Goal: Transaction & Acquisition: Obtain resource

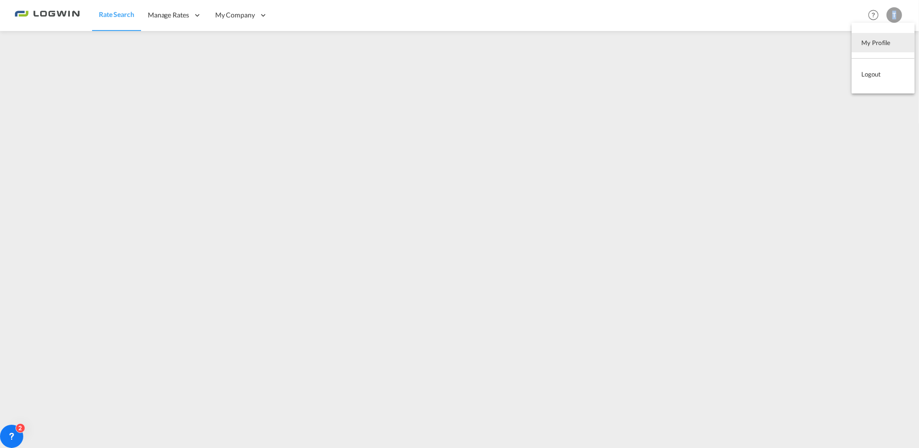
click at [105, 65] on md-backdrop at bounding box center [459, 224] width 919 height 448
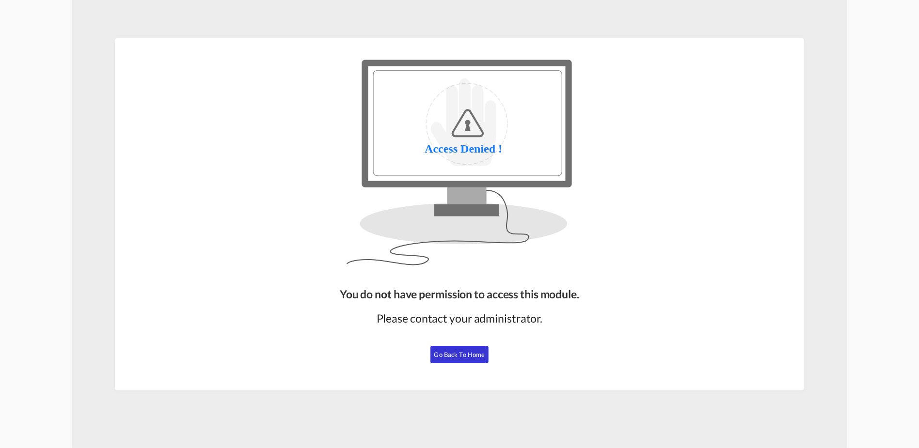
click at [447, 353] on span "Go Back to Home" at bounding box center [459, 355] width 51 height 8
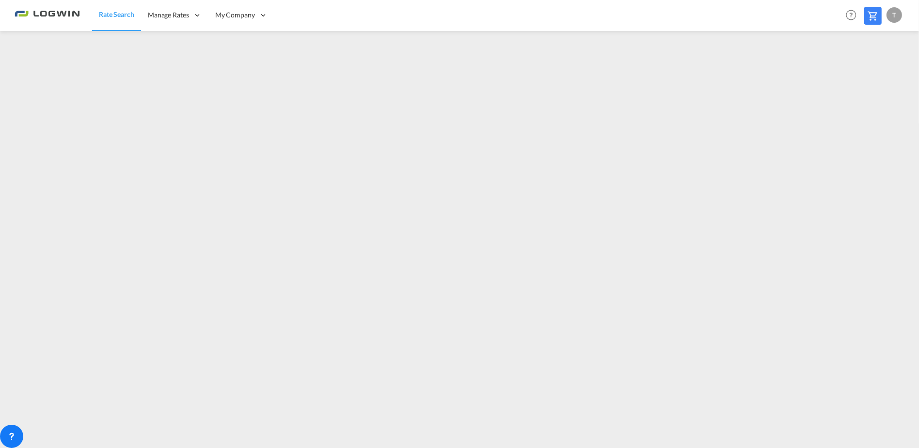
click at [901, 15] on md-toolbar "Rate Search Manage Rates Contract Rates Maintain Rates Single Update Bulk Updat…" at bounding box center [459, 15] width 919 height 31
click at [889, 18] on div "T" at bounding box center [895, 15] width 16 height 16
click at [884, 74] on button "Logout" at bounding box center [883, 73] width 63 height 19
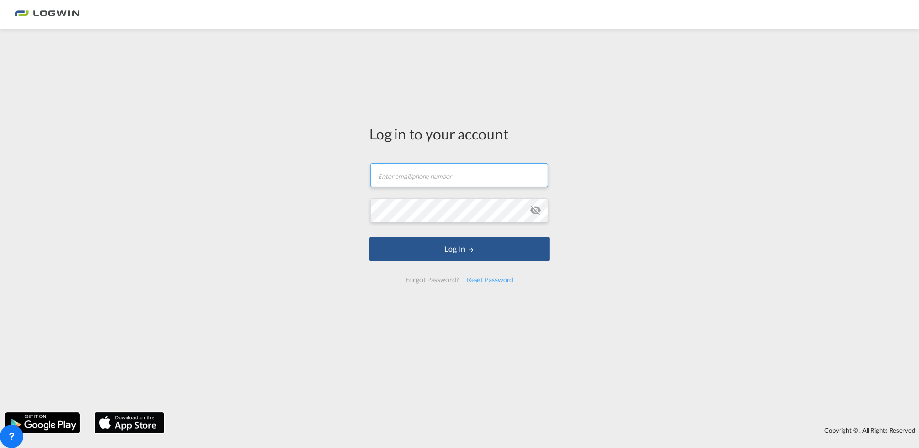
click at [449, 175] on input "text" at bounding box center [459, 175] width 178 height 24
type input "tanja.grimm@LOGWIN-LOGISTICS.COM"
click at [369, 237] on button "Log In" at bounding box center [459, 249] width 180 height 24
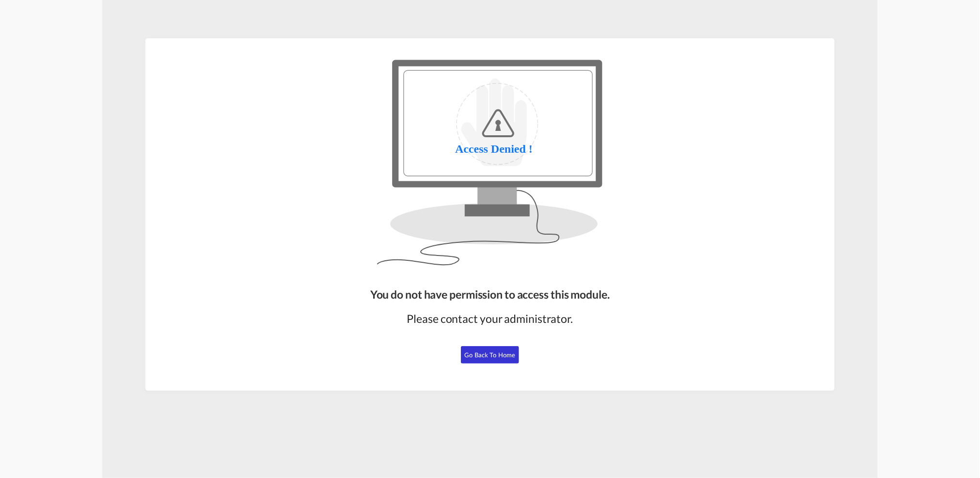
click at [479, 354] on span "Go Back to Home" at bounding box center [490, 355] width 51 height 8
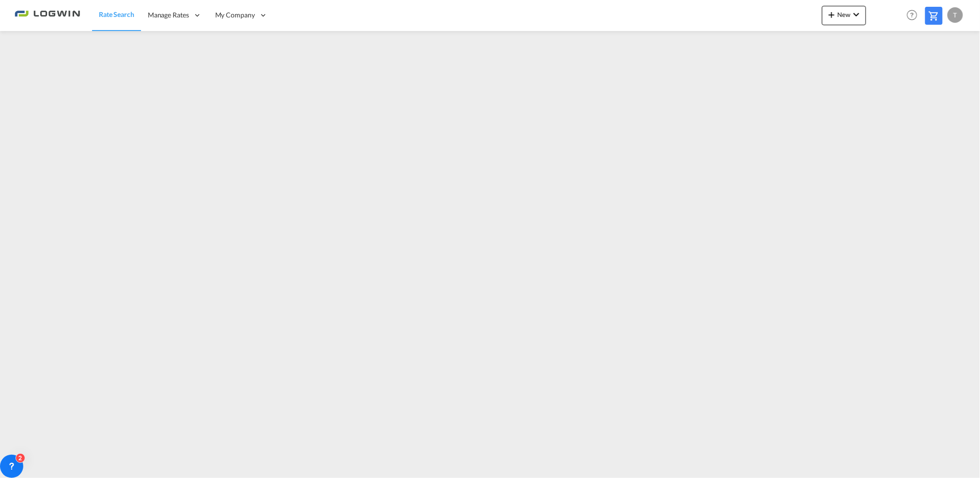
click at [961, 16] on div "T" at bounding box center [956, 15] width 16 height 16
click at [935, 73] on button "Logout" at bounding box center [944, 73] width 63 height 19
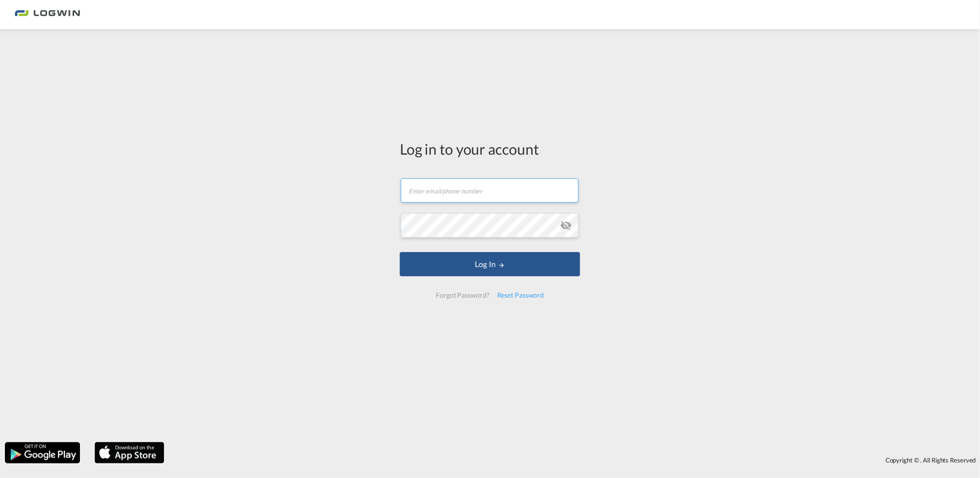
click at [476, 194] on input "text" at bounding box center [490, 190] width 178 height 24
type input "[EMAIL_ADDRESS][PERSON_NAME][DOMAIN_NAME]"
click at [400, 252] on button "Log In" at bounding box center [490, 264] width 180 height 24
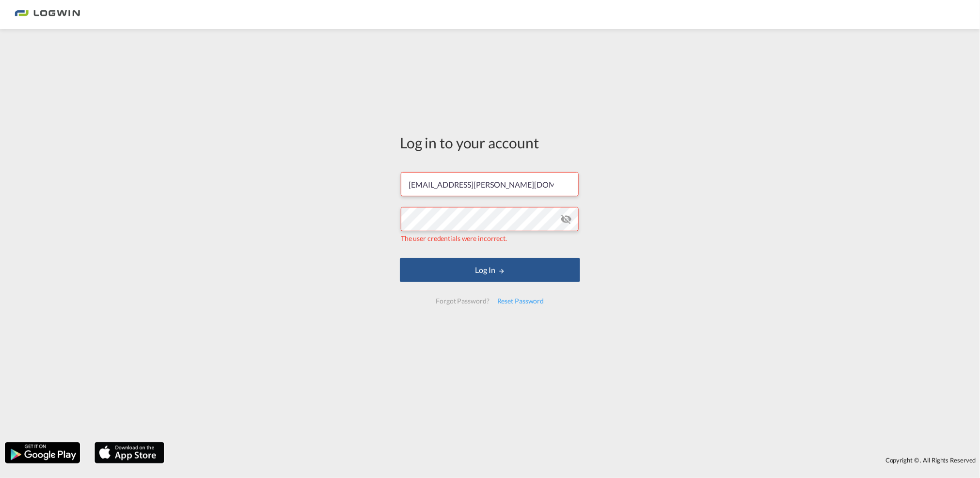
click at [514, 282] on form "tanja.grimm@LOGWIN-LOGISTICS.COM The user credentials were incorrect. Log In Fo…" at bounding box center [490, 237] width 180 height 151
click at [510, 274] on button "Log In" at bounding box center [490, 270] width 180 height 24
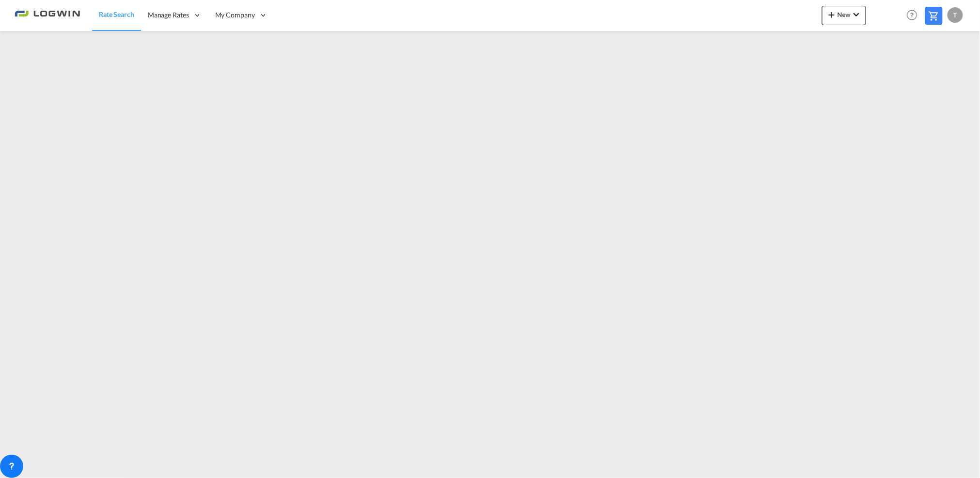
drag, startPoint x: 501, startPoint y: 357, endPoint x: 489, endPoint y: 356, distance: 12.2
click at [489, 358] on md-content "Rate Search Manage Rates Contract Rates My Rate Files Maintain Rates Single Upd…" at bounding box center [490, 239] width 980 height 478
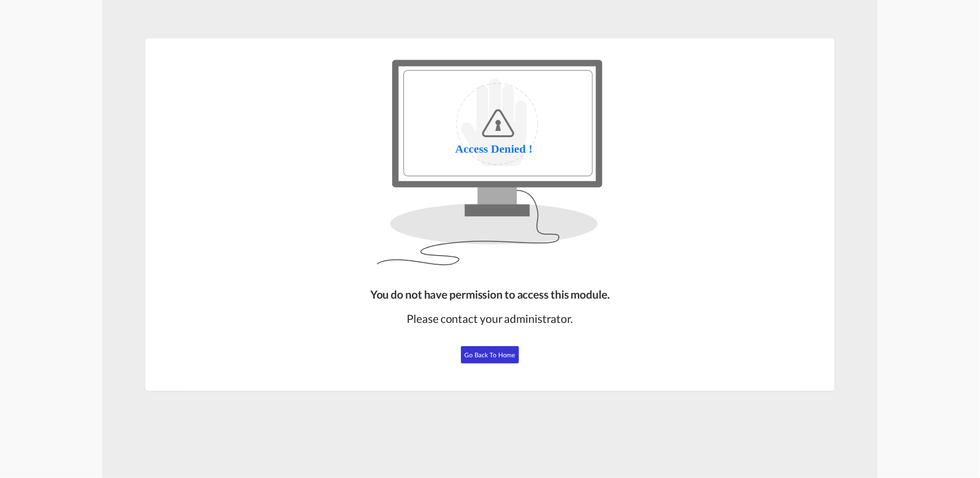
click at [493, 357] on span "Go Back to Home" at bounding box center [490, 355] width 51 height 8
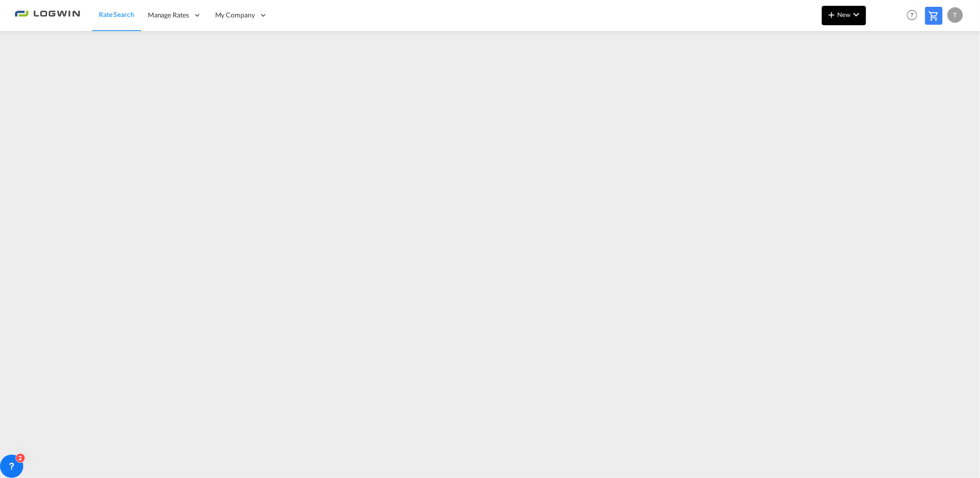
click at [836, 11] on md-icon "icon-plus 400-fg" at bounding box center [832, 15] width 12 height 12
click at [890, 74] on span "Ratesheet" at bounding box center [884, 72] width 11 height 19
click at [846, 16] on span "New" at bounding box center [844, 15] width 36 height 8
click at [881, 72] on span "Ratesheet" at bounding box center [884, 72] width 11 height 19
click at [849, 16] on span "New" at bounding box center [844, 15] width 36 height 8
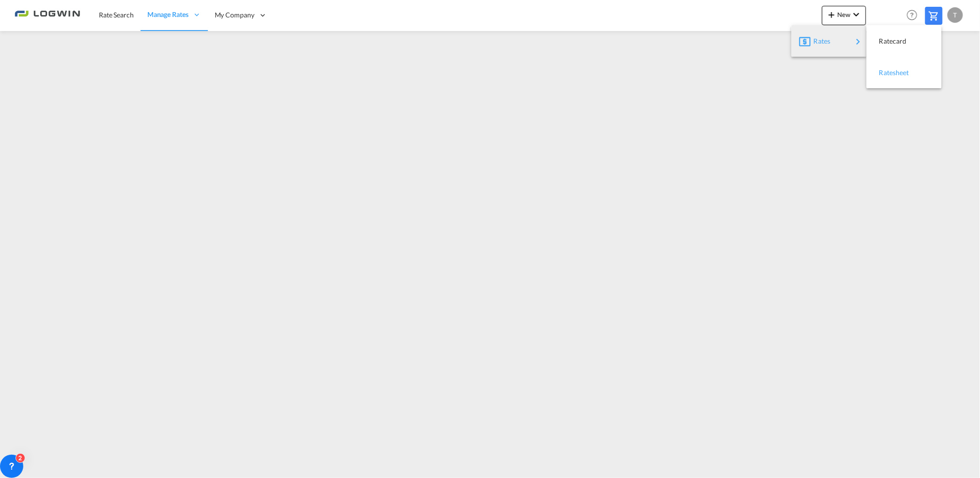
click at [889, 72] on span "Ratesheet" at bounding box center [884, 72] width 11 height 19
click at [830, 20] on button "New" at bounding box center [844, 15] width 44 height 19
click at [885, 71] on span "Ratesheet" at bounding box center [884, 72] width 11 height 19
click at [842, 20] on button "New" at bounding box center [844, 15] width 44 height 19
click at [890, 70] on span "Ratesheet" at bounding box center [884, 72] width 11 height 19
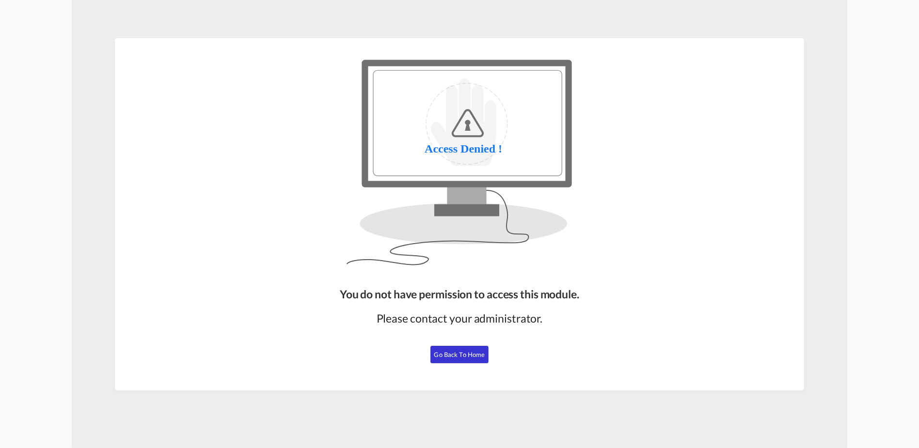
click at [456, 364] on div "You do not have permission to access this module. Please contact your administr…" at bounding box center [459, 335] width 247 height 104
click at [455, 355] on span "Go Back to Home" at bounding box center [459, 355] width 51 height 8
